Goal: Navigation & Orientation: Find specific page/section

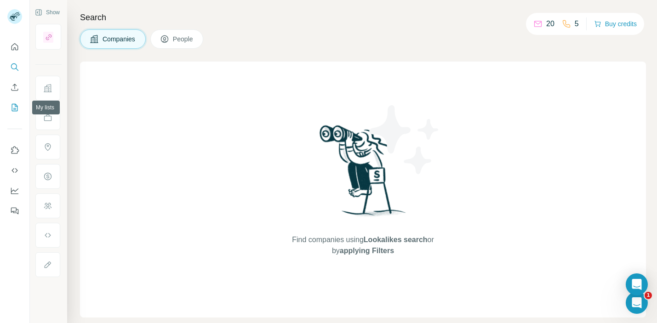
click at [14, 106] on icon "My lists" at bounding box center [14, 107] width 9 height 9
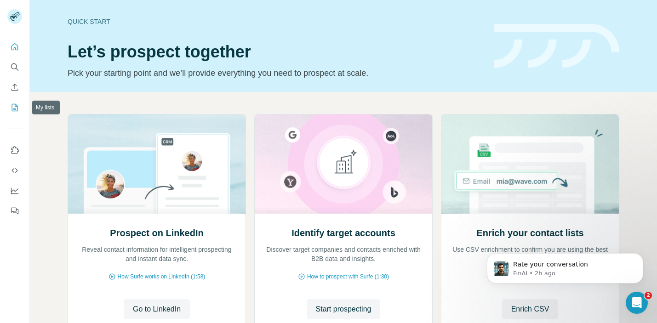
click at [14, 111] on icon "My lists" at bounding box center [14, 107] width 9 height 9
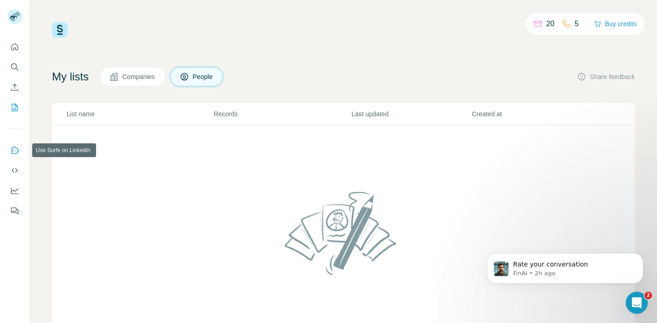
click at [14, 150] on icon "Use Surfe on LinkedIn" at bounding box center [14, 150] width 9 height 9
